Goal: Check status

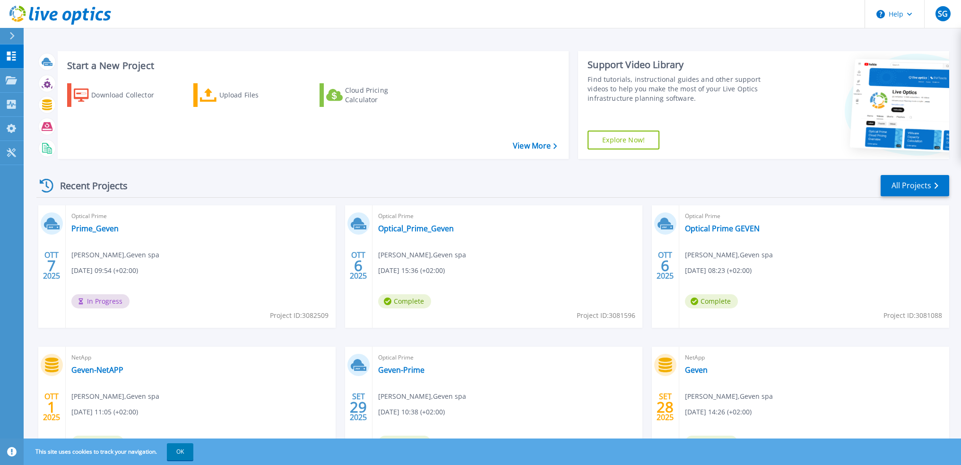
click at [102, 300] on span "In Progress" at bounding box center [100, 301] width 58 height 14
click at [94, 227] on link "Prime_Geven" at bounding box center [94, 228] width 47 height 9
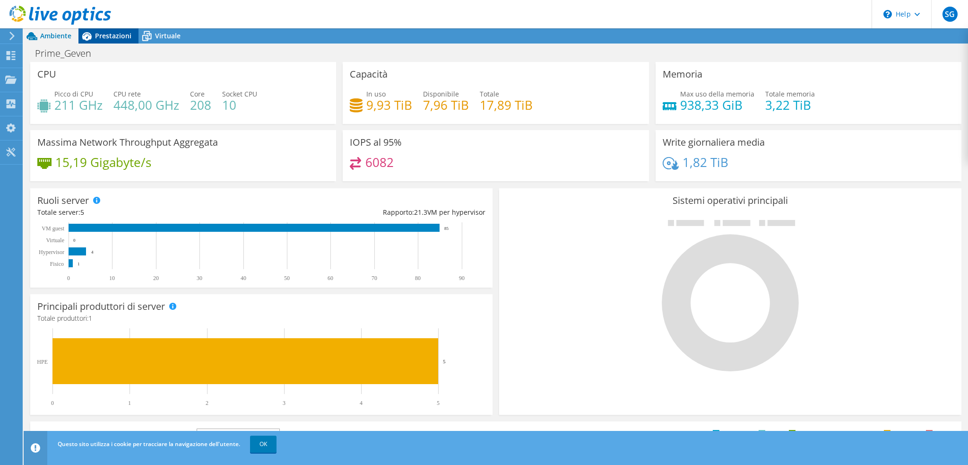
click at [118, 38] on span "Prestazioni" at bounding box center [113, 35] width 36 height 9
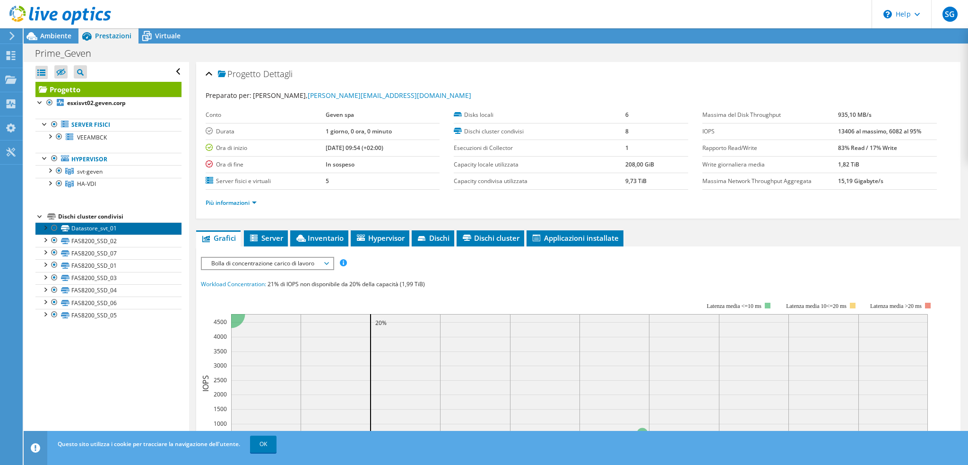
click at [87, 224] on link "Datastore_svt_01" at bounding box center [108, 228] width 146 height 12
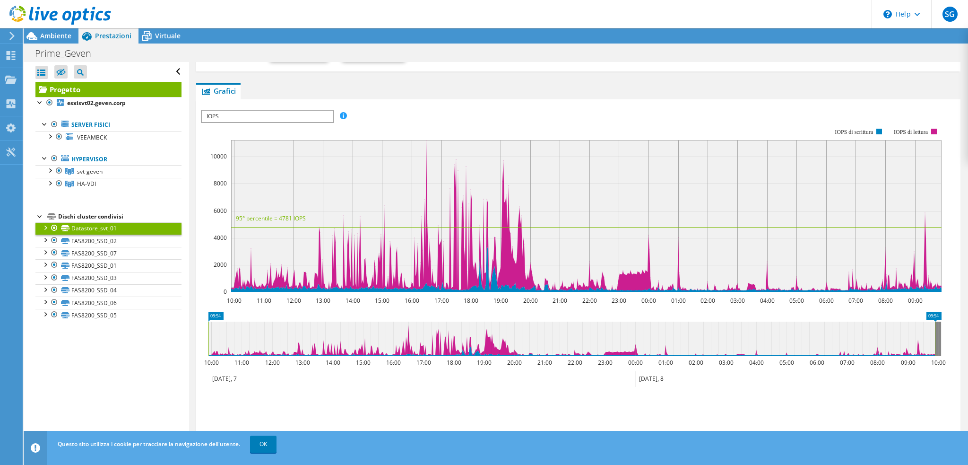
scroll to position [189, 0]
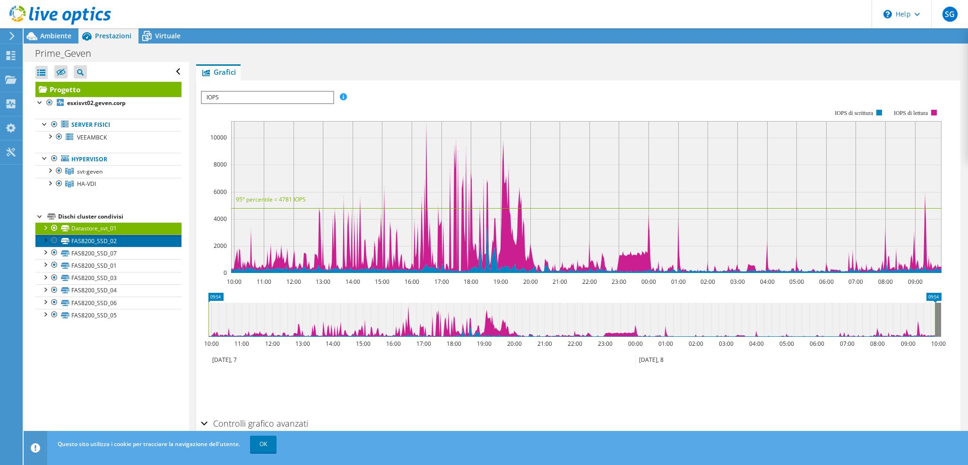
click at [83, 244] on link "FAS8200_SSD_02" at bounding box center [108, 240] width 146 height 12
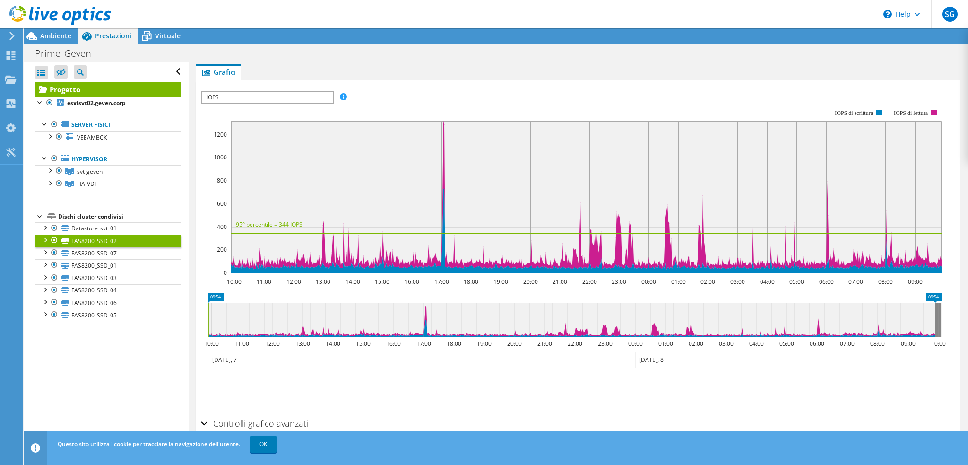
click at [19, 18] on use at bounding box center [60, 15] width 102 height 19
click at [64, 18] on use at bounding box center [60, 15] width 102 height 19
